Goal: Find specific page/section: Find specific page/section

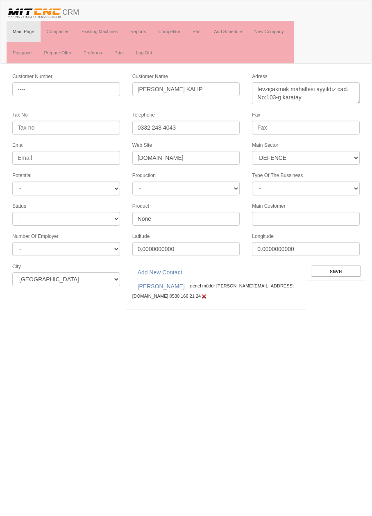
select select "364"
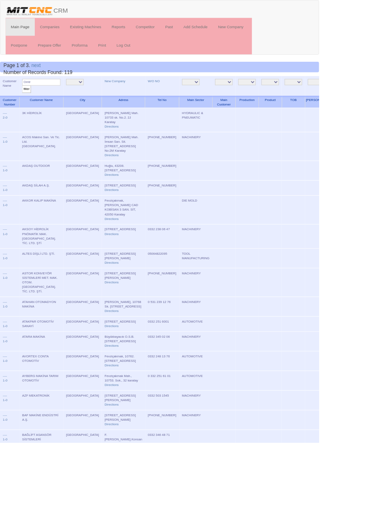
type input "Omtr"
click at [26, 100] on input "filter" at bounding box center [31, 104] width 10 height 9
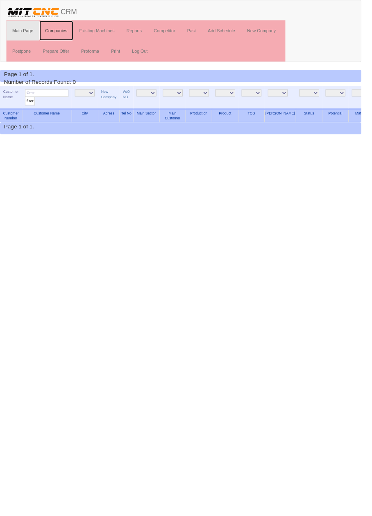
click at [63, 32] on link "Companies" at bounding box center [58, 31] width 35 height 20
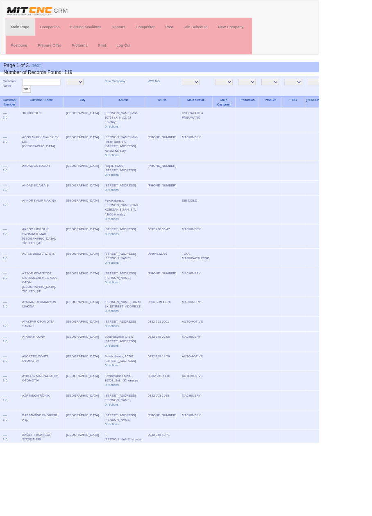
click at [52, 94] on input "text" at bounding box center [48, 96] width 45 height 8
type input "Omt"
click at [26, 100] on input "filter" at bounding box center [31, 104] width 10 height 9
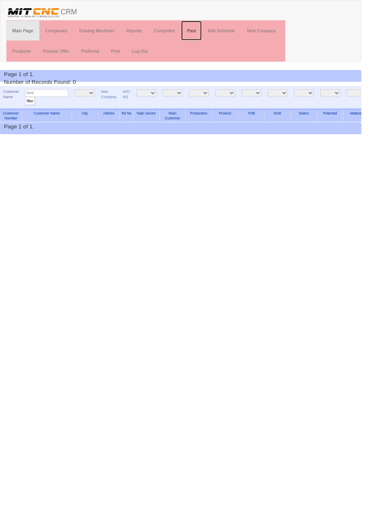
click at [200, 31] on link "Past" at bounding box center [196, 31] width 21 height 20
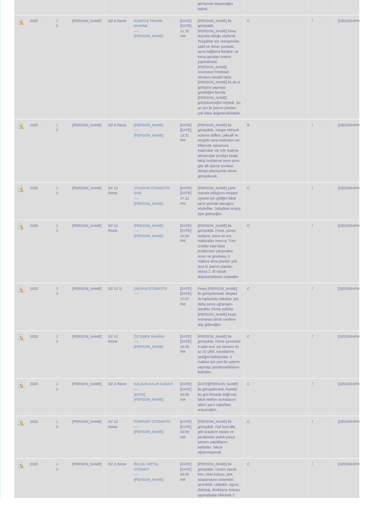
scroll to position [1026, 0]
